Goal: Transaction & Acquisition: Purchase product/service

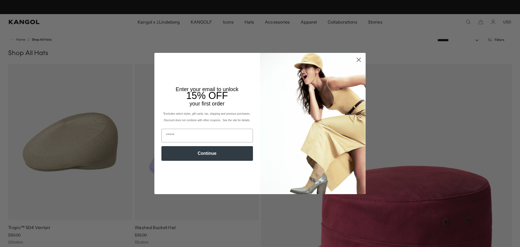
scroll to position [0, 112]
click at [175, 135] on input "Email" at bounding box center [208, 136] width 92 height 14
type input "**********"
click input "******" at bounding box center [0, 0] width 0 height 0
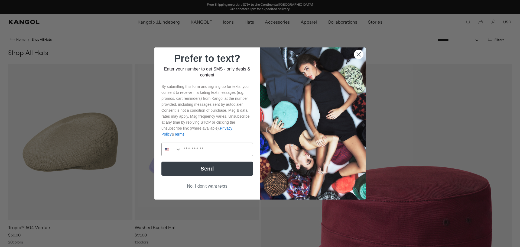
click at [204, 186] on button "No, I don't want texts" at bounding box center [208, 186] width 92 height 10
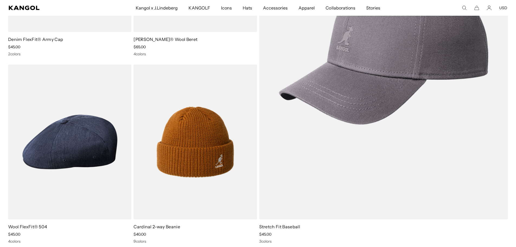
scroll to position [0, 0]
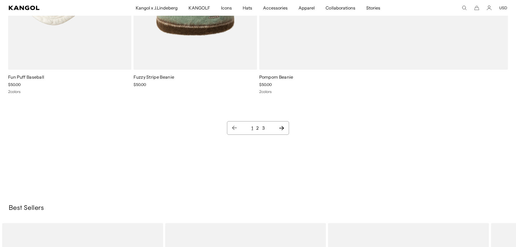
click at [258, 129] on link "2" at bounding box center [257, 127] width 2 height 5
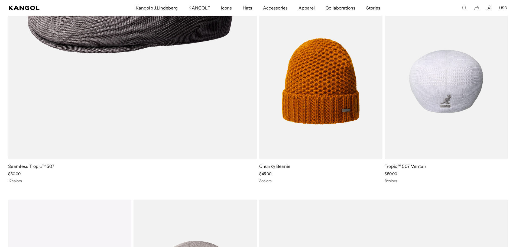
click at [455, 120] on img at bounding box center [446, 81] width 123 height 155
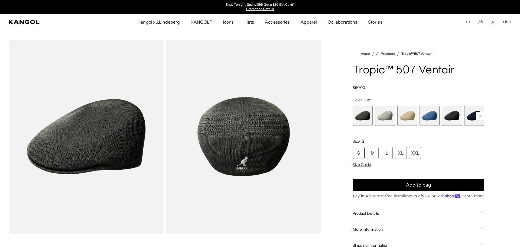
click at [384, 152] on div "Close dialog Want 15% off your next order + SMS only deals & content? Send By s…" at bounding box center [260, 123] width 520 height 247
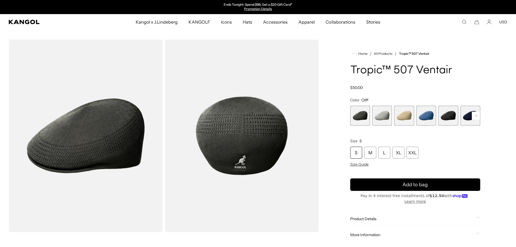
click at [384, 152] on div "L" at bounding box center [385, 153] width 12 height 12
click at [452, 119] on span "5 of 9" at bounding box center [449, 116] width 20 height 20
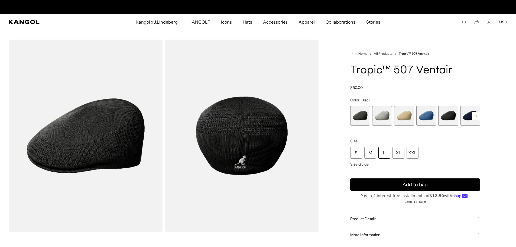
scroll to position [0, 112]
click at [362, 119] on span "1 of 9" at bounding box center [361, 116] width 20 height 20
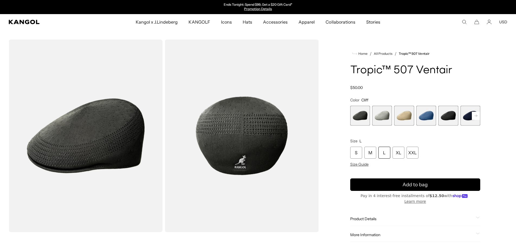
click at [479, 117] on rect at bounding box center [476, 116] width 8 height 8
click at [479, 117] on span "9 of 9" at bounding box center [471, 116] width 20 height 20
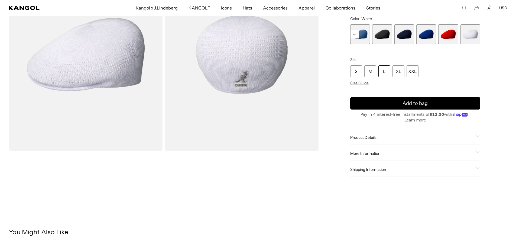
scroll to position [54, 0]
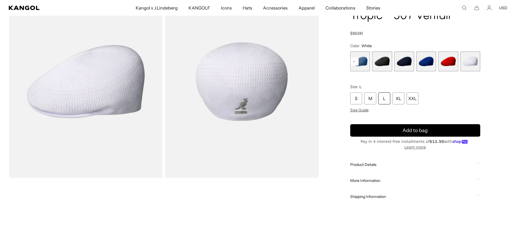
click at [353, 62] on icon at bounding box center [354, 61] width 3 height 2
click at [355, 62] on span "1 of 9" at bounding box center [361, 62] width 20 height 20
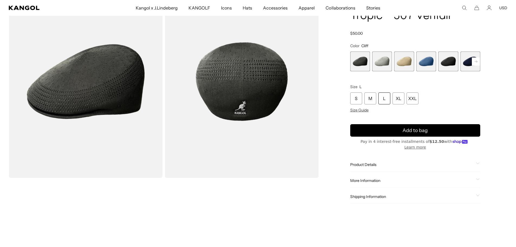
scroll to position [0, 112]
click at [449, 63] on span "5 of 9" at bounding box center [449, 62] width 20 height 20
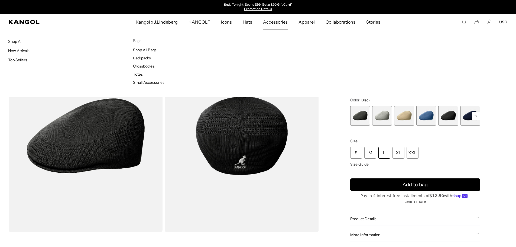
click at [273, 23] on span "Accessories" at bounding box center [275, 22] width 25 height 16
